Goal: Task Accomplishment & Management: Use online tool/utility

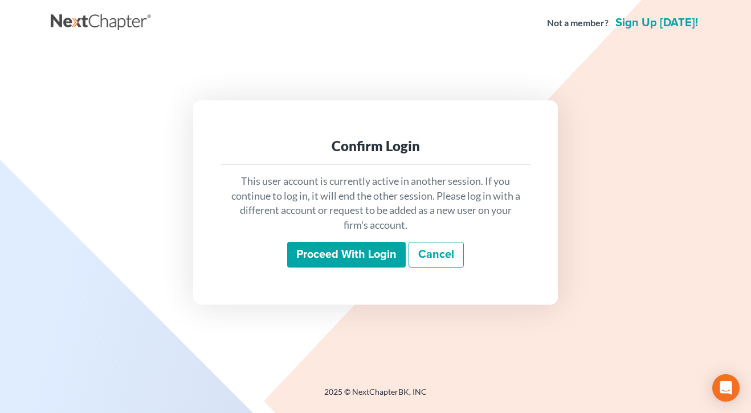
click at [363, 261] on input "Proceed with login" at bounding box center [346, 255] width 119 height 26
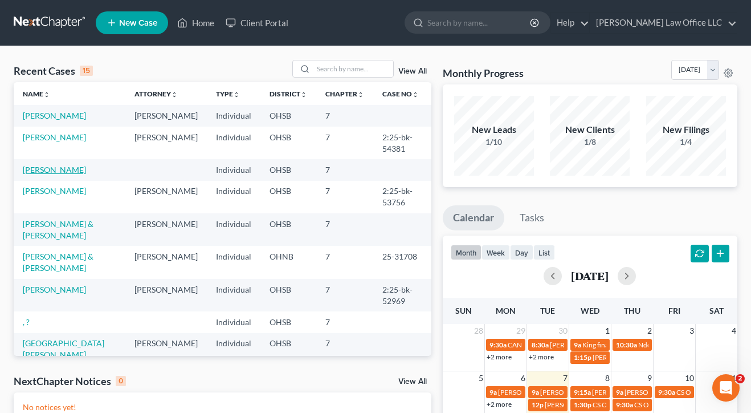
click at [32, 174] on link "Lee, Derek" at bounding box center [54, 170] width 63 height 10
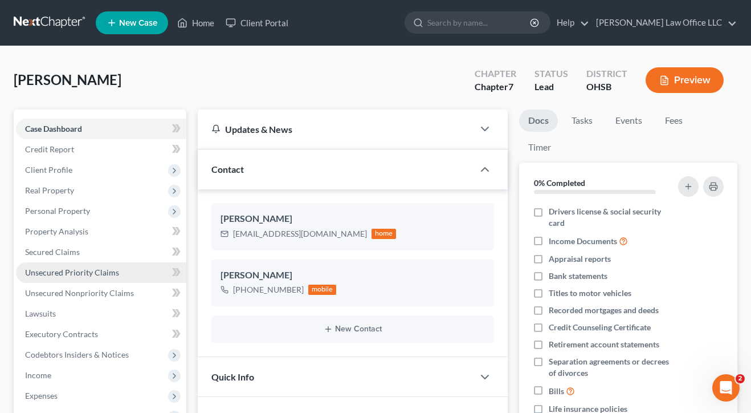
scroll to position [143, 0]
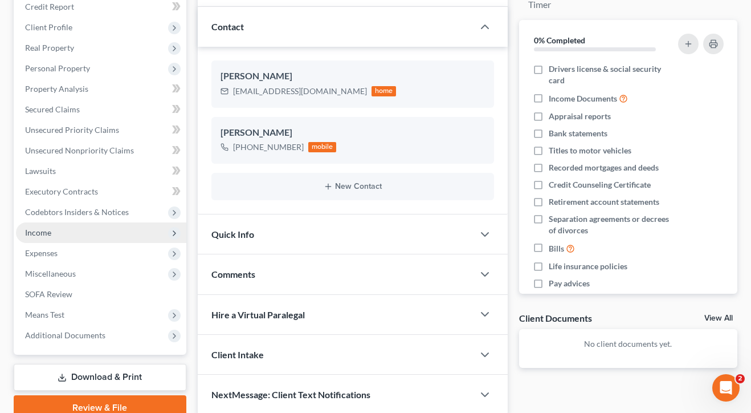
click at [50, 229] on span "Income" at bounding box center [38, 232] width 26 height 10
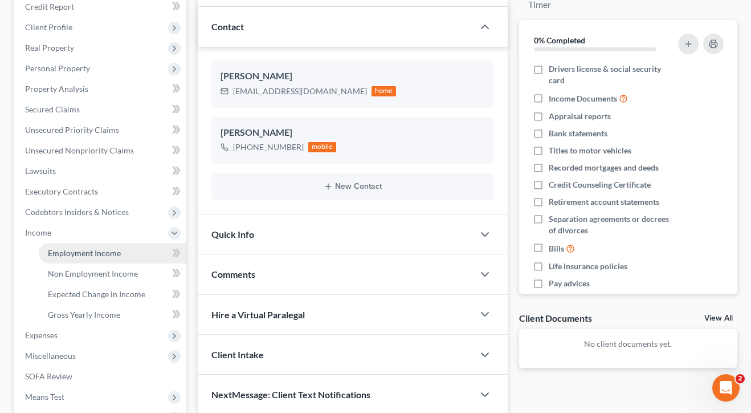
click at [51, 249] on span "Employment Income" at bounding box center [84, 253] width 73 height 10
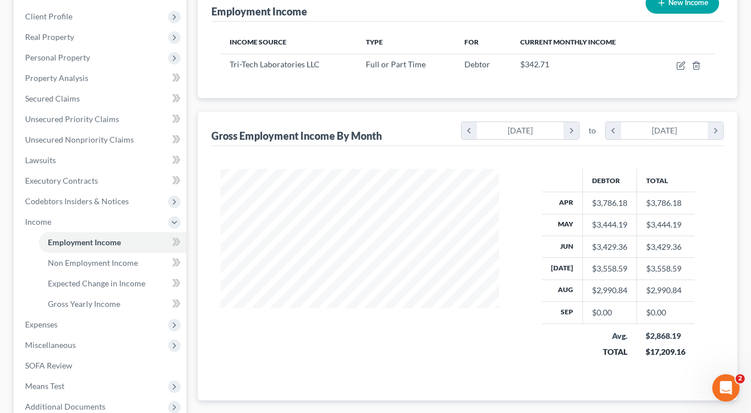
scroll to position [156, 0]
